Goal: Task Accomplishment & Management: Complete application form

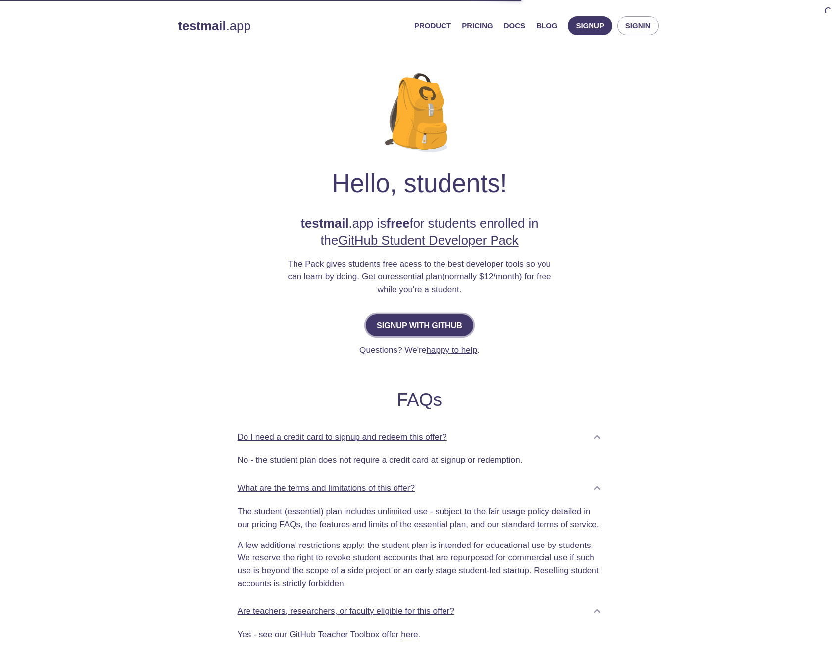
click at [423, 322] on span "Signup with GitHub" at bounding box center [420, 325] width 86 height 14
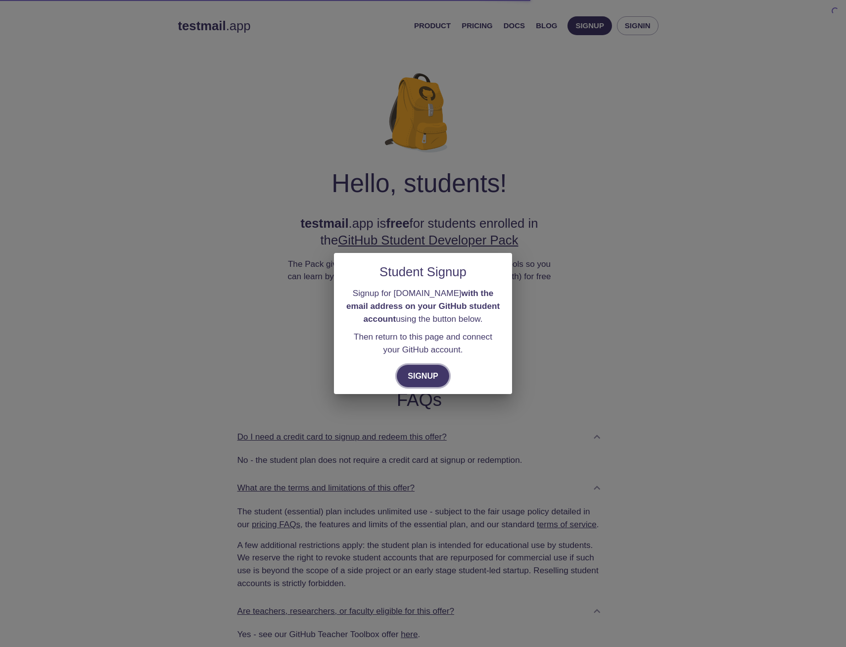
click at [427, 371] on span "Signup" at bounding box center [423, 376] width 31 height 14
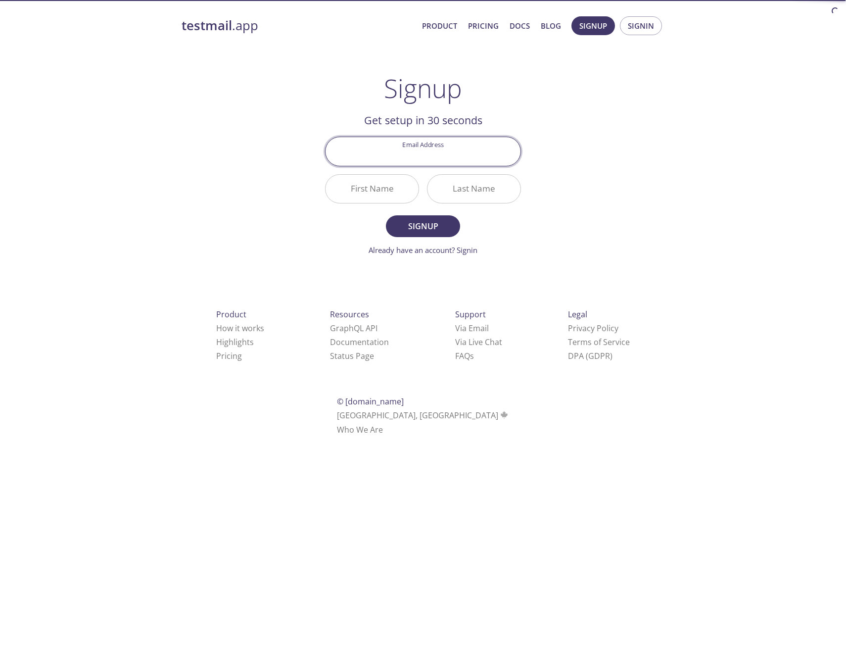
click at [430, 153] on input "Email Address" at bounding box center [423, 151] width 195 height 28
click at [223, 157] on div "testmail .app Product Pricing Docs Blog Signup Signin Signup Get setup in 30 se…" at bounding box center [423, 237] width 507 height 454
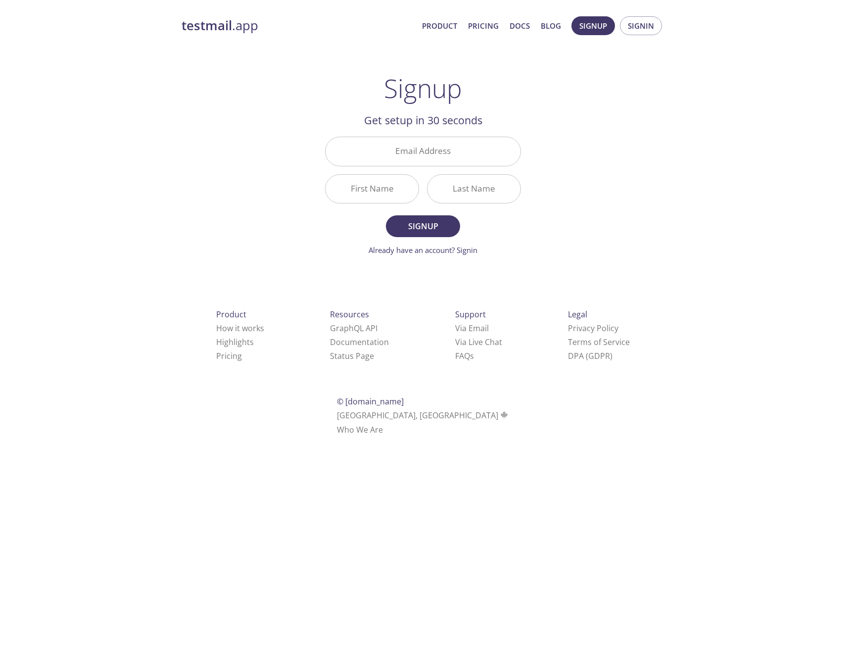
click at [406, 164] on input "Email Address" at bounding box center [423, 151] width 195 height 28
paste input "[EMAIL_ADDRESS][DOMAIN_NAME]"
type input "[EMAIL_ADDRESS][DOMAIN_NAME]"
click at [327, 190] on input "First Name" at bounding box center [372, 189] width 93 height 28
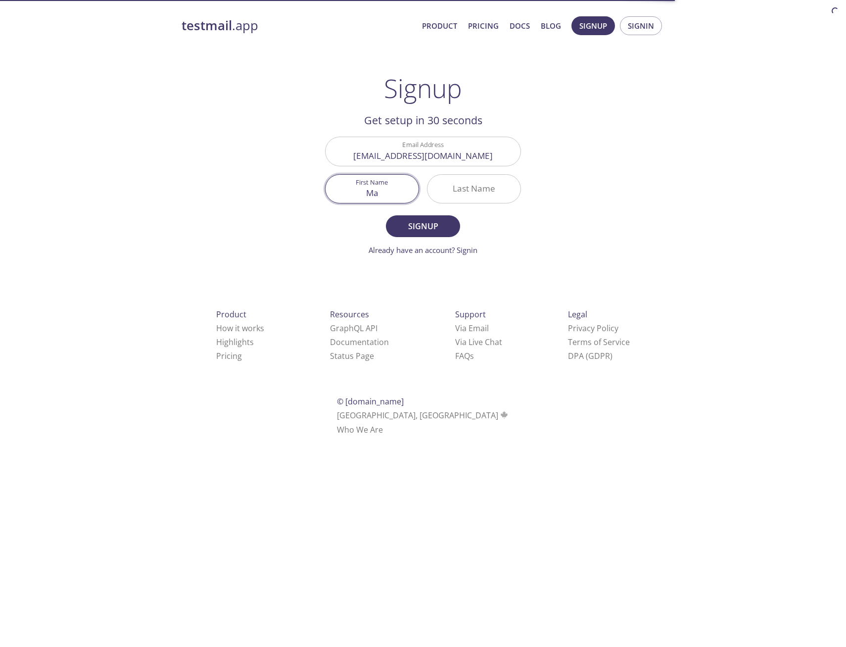
type input "Ma"
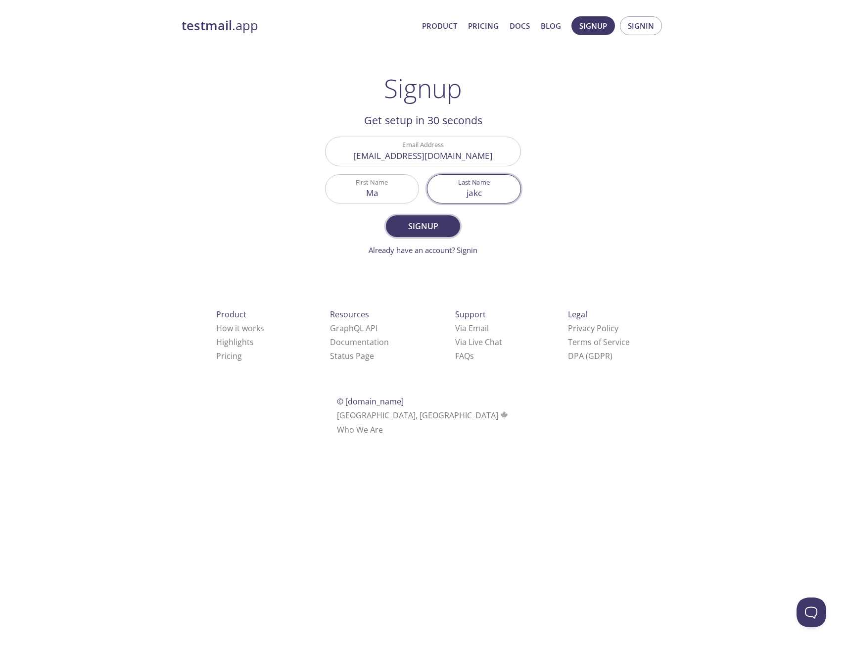
type input "jakc"
click at [423, 232] on span "Signup" at bounding box center [423, 226] width 52 height 14
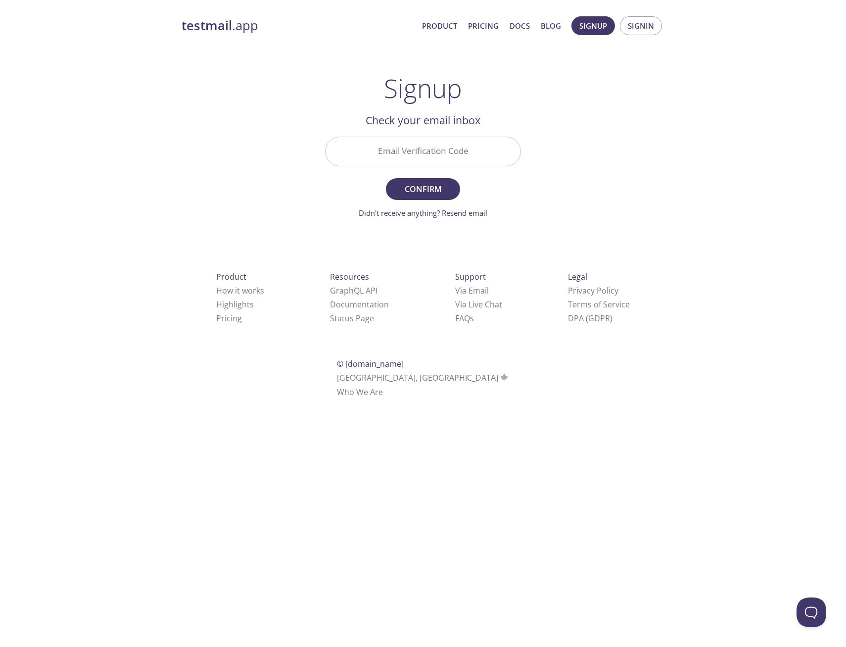
click at [268, 152] on div "testmail .app Product Pricing Docs Blog Signup Signin Signup Get setup in 30 se…" at bounding box center [423, 218] width 507 height 417
click at [401, 150] on input "Email Verification Code" at bounding box center [423, 151] width 195 height 28
paste input "GGDET17"
type input "GGDET17"
click at [438, 188] on span "Confirm" at bounding box center [423, 189] width 52 height 14
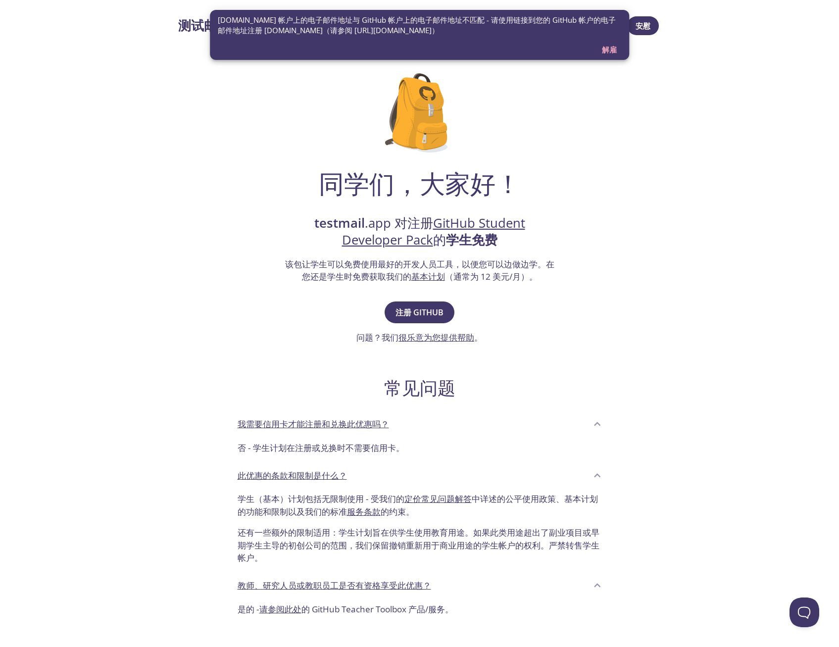
click at [611, 50] on span "解雇" at bounding box center [609, 49] width 24 height 13
